Goal: Find specific page/section: Find specific page/section

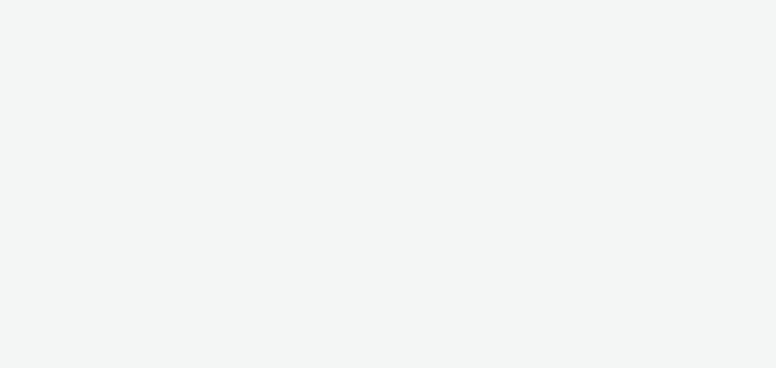
select select "79162ed7-0017-4339-93b0-3399b708648f"
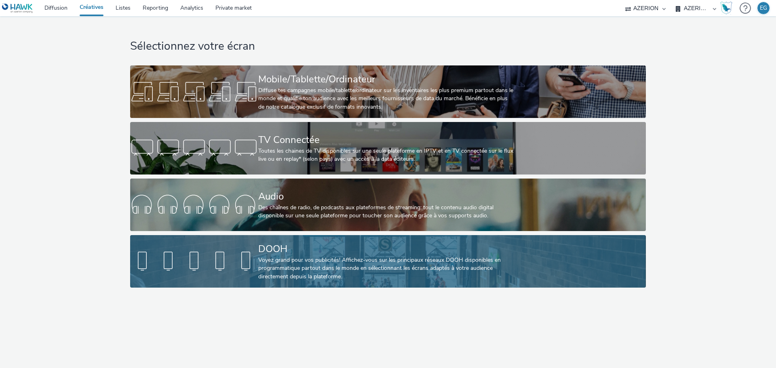
click at [283, 270] on div "Voyez grand pour vos publicités! Affichez-vous sur les principaux réseaux DOOH …" at bounding box center [386, 268] width 256 height 25
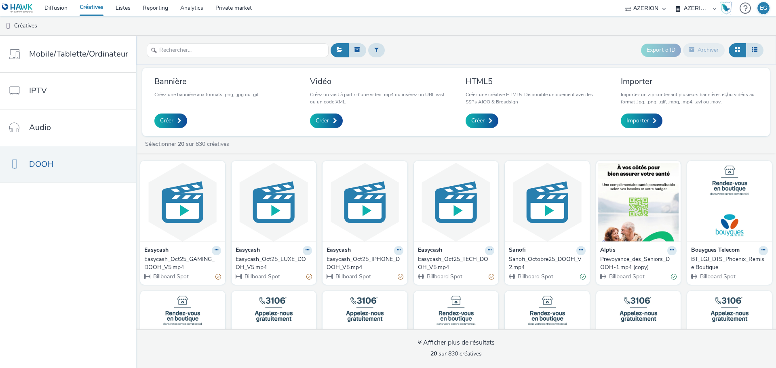
click at [285, 264] on div "Easycash_Oct25_LUXE_DOOH_V5.mp4" at bounding box center [273, 263] width 74 height 17
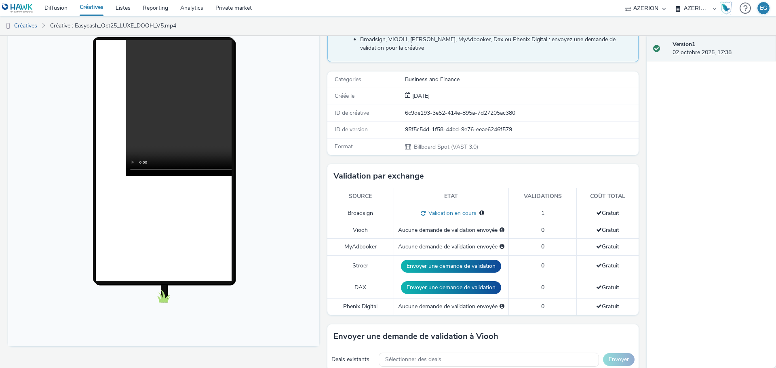
drag, startPoint x: 97, startPoint y: 7, endPoint x: 118, endPoint y: 6, distance: 20.3
click at [98, 7] on link "Créatives" at bounding box center [92, 8] width 36 height 16
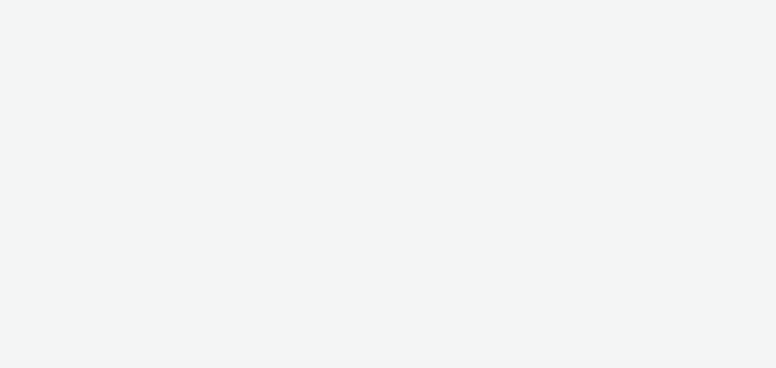
select select "79162ed7-0017-4339-93b0-3399b708648f"
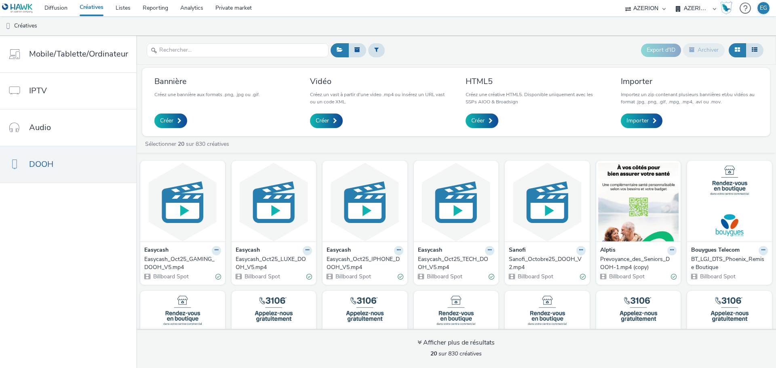
drag, startPoint x: 304, startPoint y: 36, endPoint x: 272, endPoint y: 26, distance: 34.3
click at [304, 36] on div "Diffusion Créatives Listes Reporting Analytics Private market AZERION AZERION S…" at bounding box center [388, 184] width 776 height 368
